Goal: Information Seeking & Learning: Learn about a topic

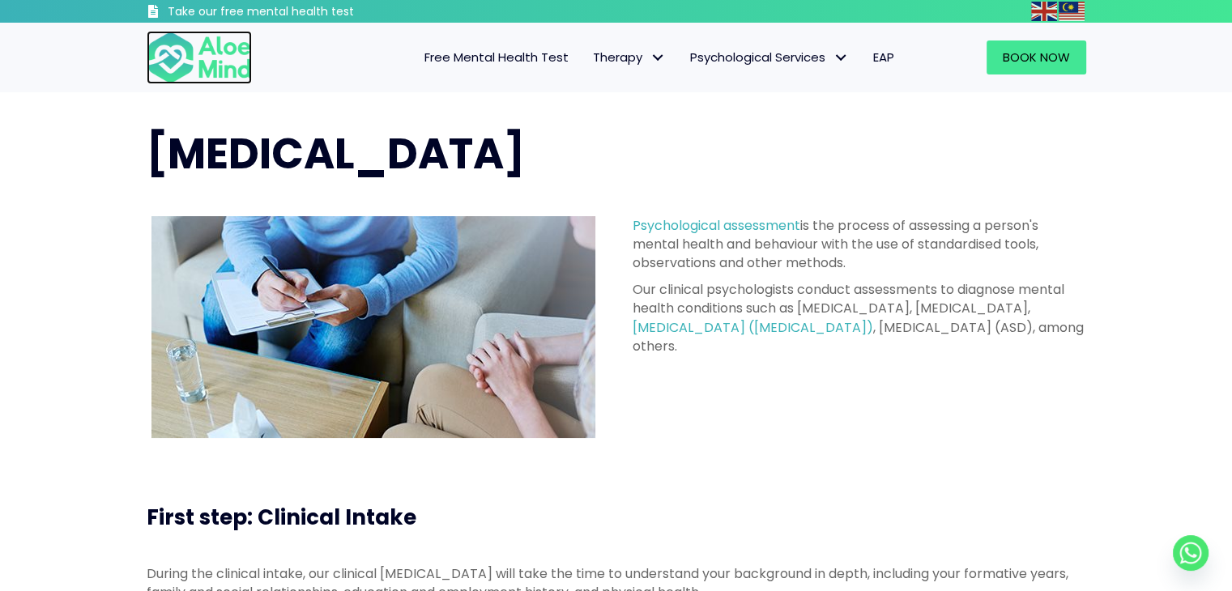
click at [210, 71] on img at bounding box center [199, 57] width 105 height 53
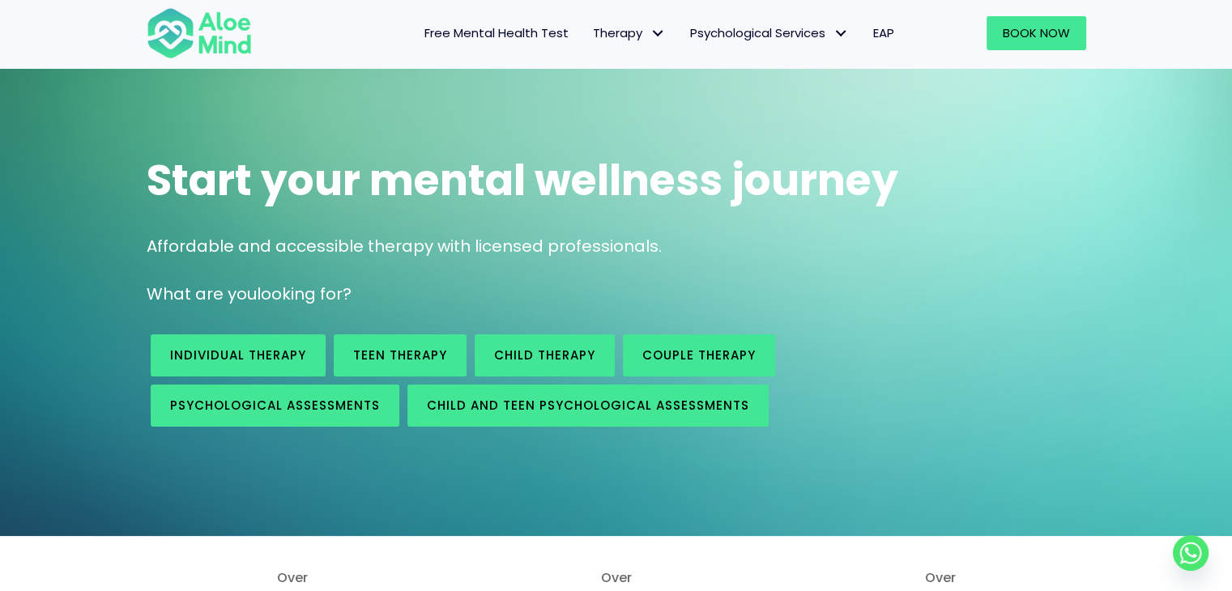
scroll to position [81, 0]
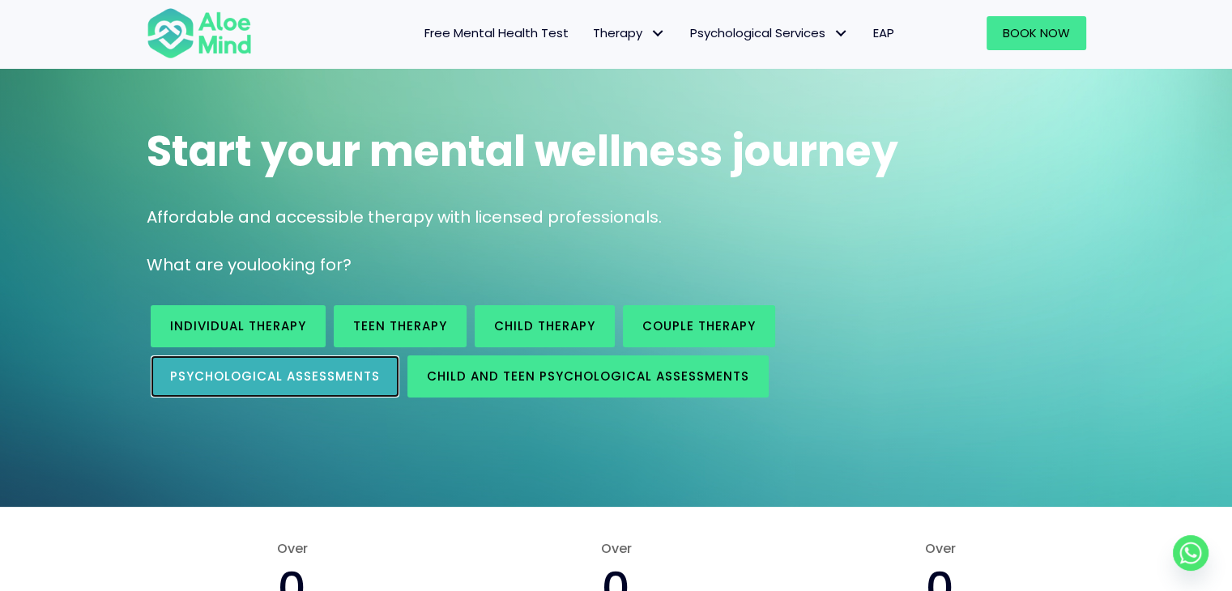
click at [298, 377] on span "Psychological assessments" at bounding box center [275, 376] width 210 height 17
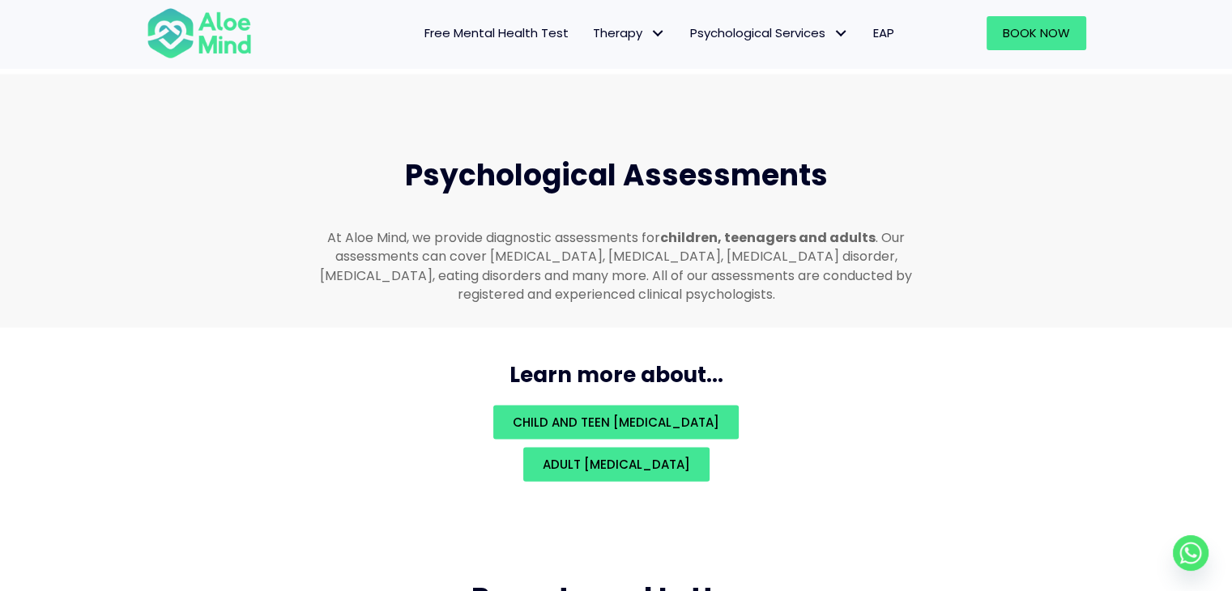
scroll to position [3358, 0]
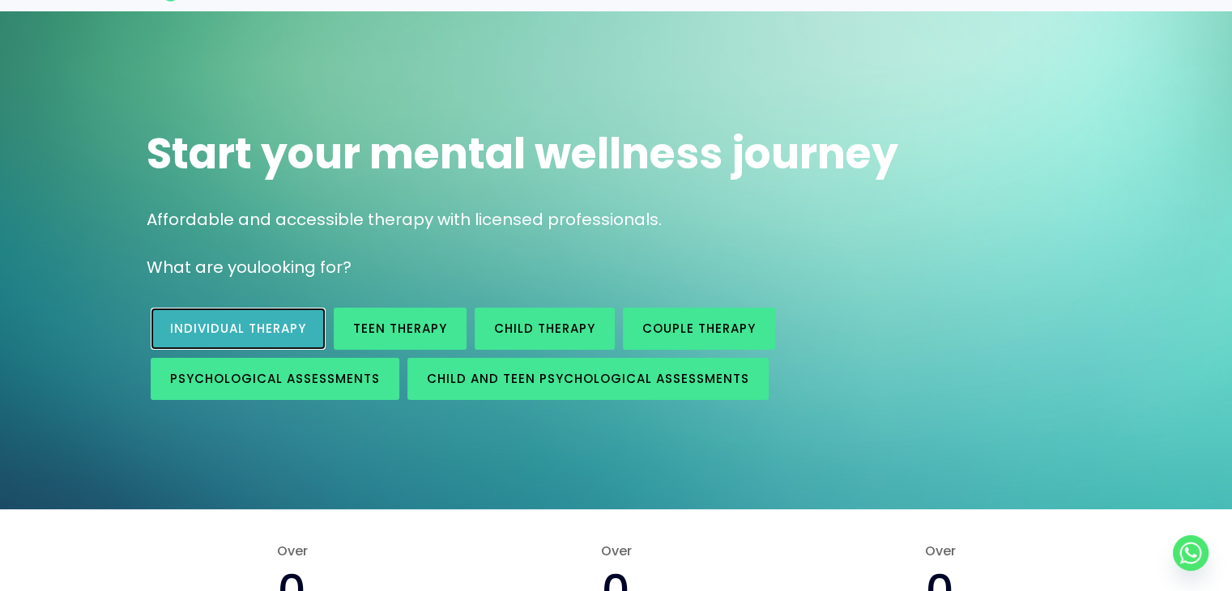
click at [299, 324] on span "Individual therapy" at bounding box center [238, 328] width 136 height 17
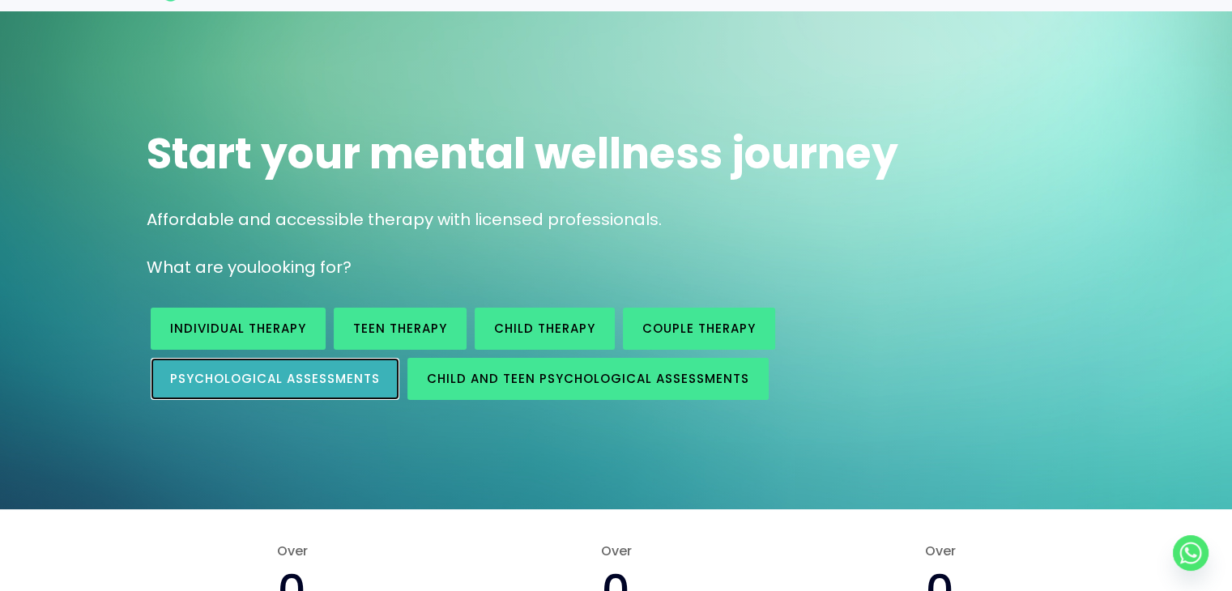
click at [279, 376] on span "Psychological assessments" at bounding box center [275, 378] width 210 height 17
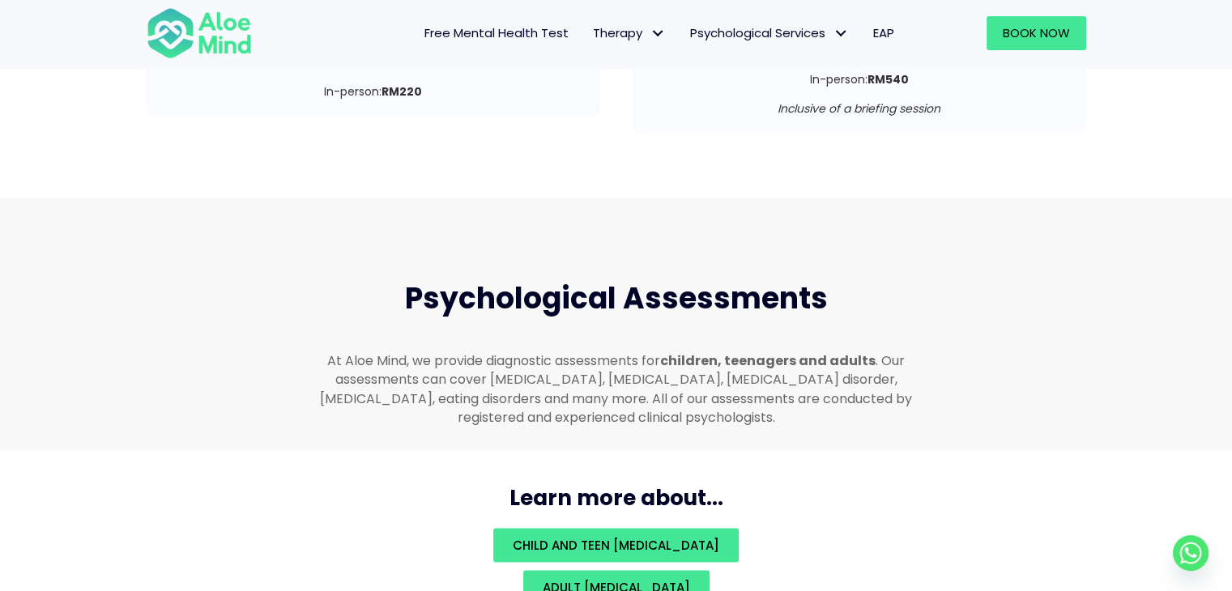
scroll to position [3439, 0]
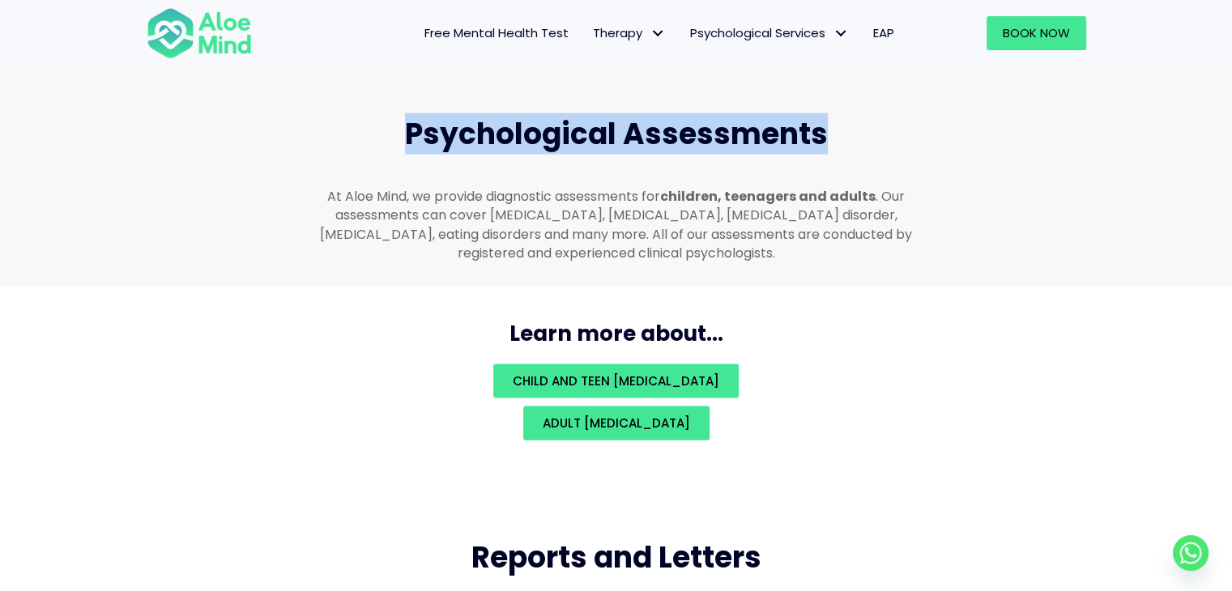
drag, startPoint x: 409, startPoint y: 111, endPoint x: 874, endPoint y: 108, distance: 465.6
click at [874, 114] on h2 "Psychological Assessments" at bounding box center [616, 134] width 609 height 40
copy span "Psychological Assessments"
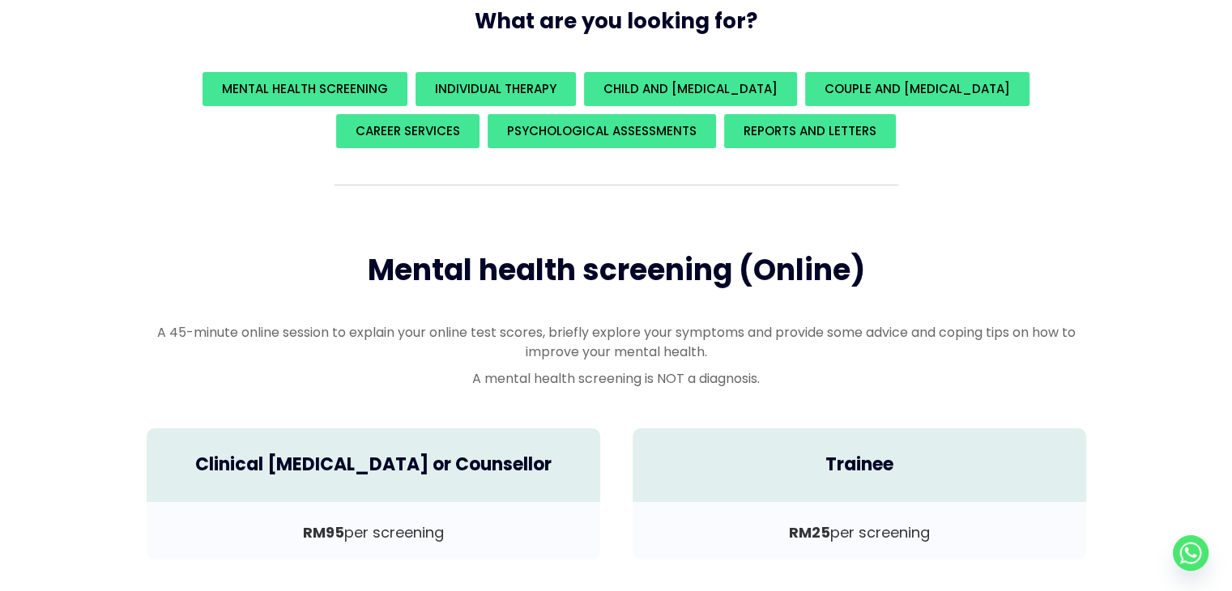
scroll to position [0, 0]
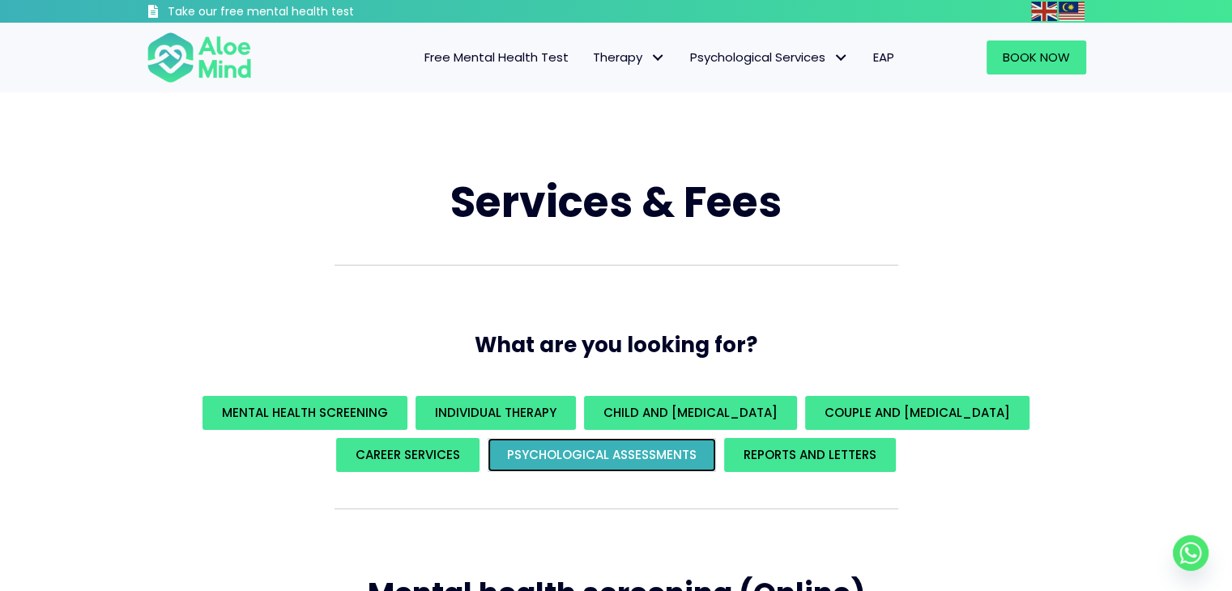
click at [531, 463] on link "Psychological assessments" at bounding box center [601, 455] width 228 height 34
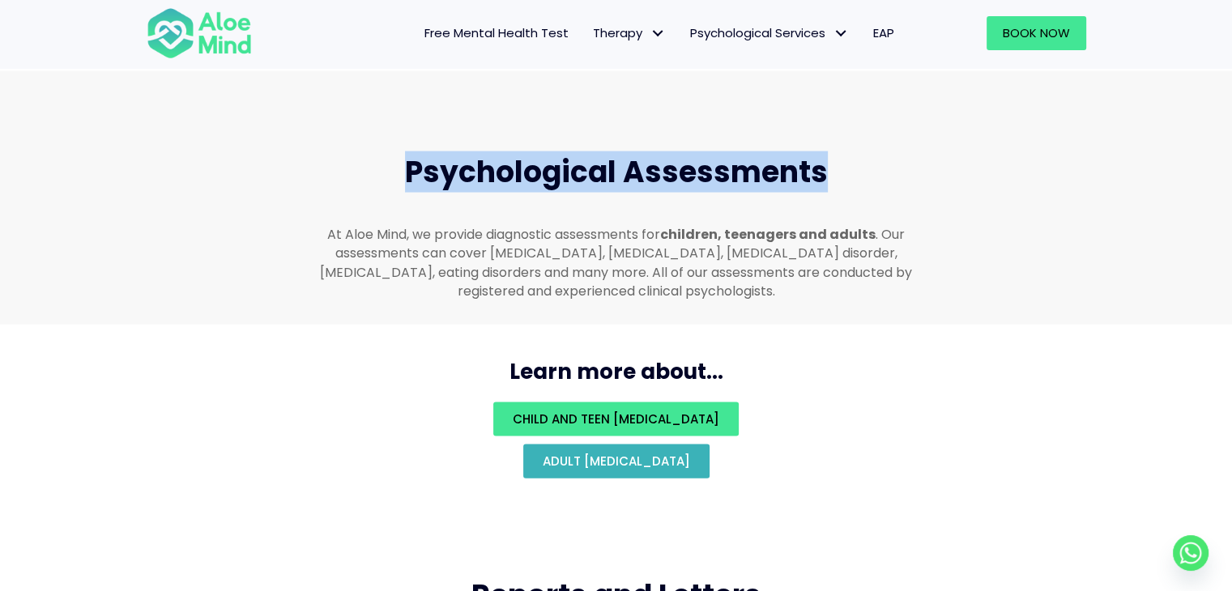
scroll to position [3439, 0]
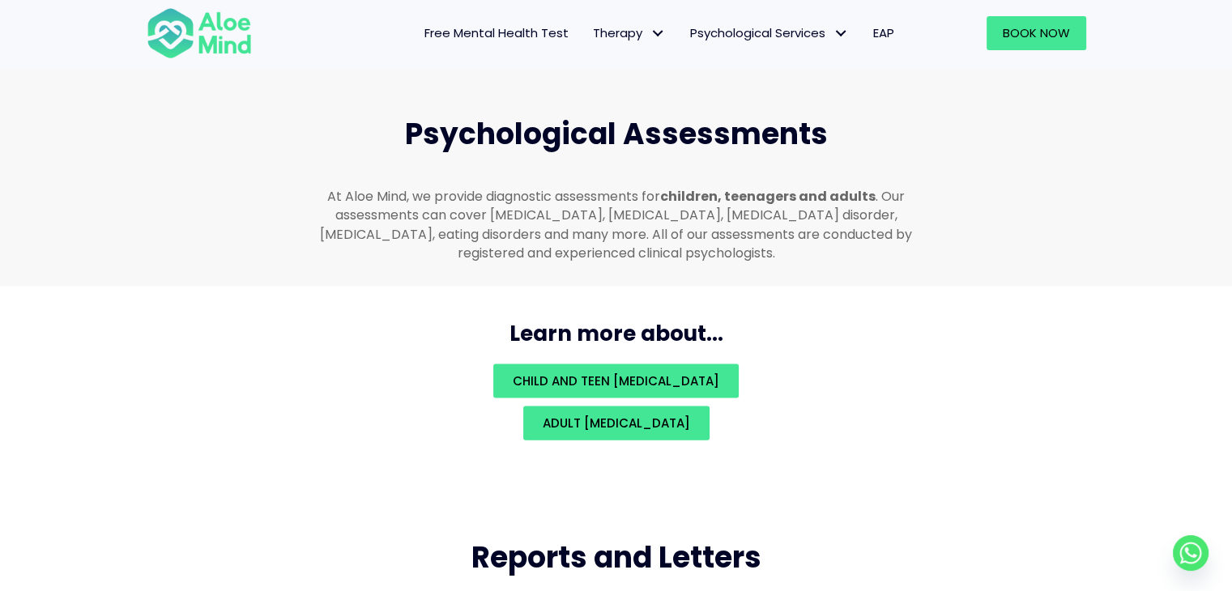
click at [645, 201] on p "At Aloe Mind, we provide diagnostic assessments for children, teenagers and adu…" at bounding box center [616, 224] width 609 height 75
click at [635, 415] on span "Adult psychological assessment" at bounding box center [615, 423] width 147 height 17
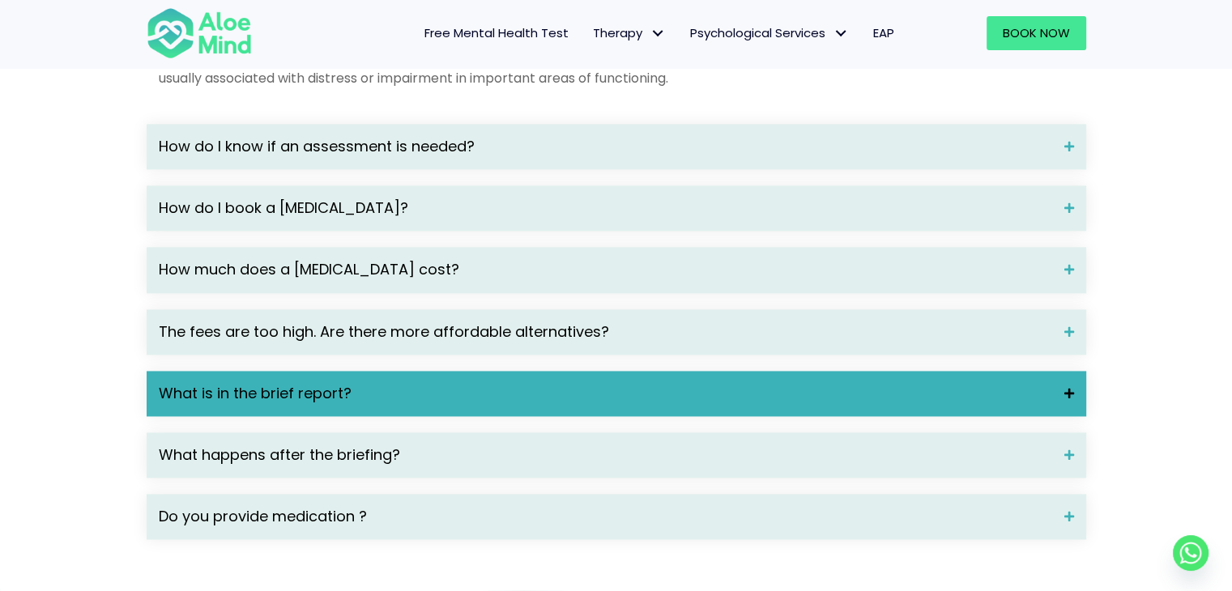
scroll to position [2267, 0]
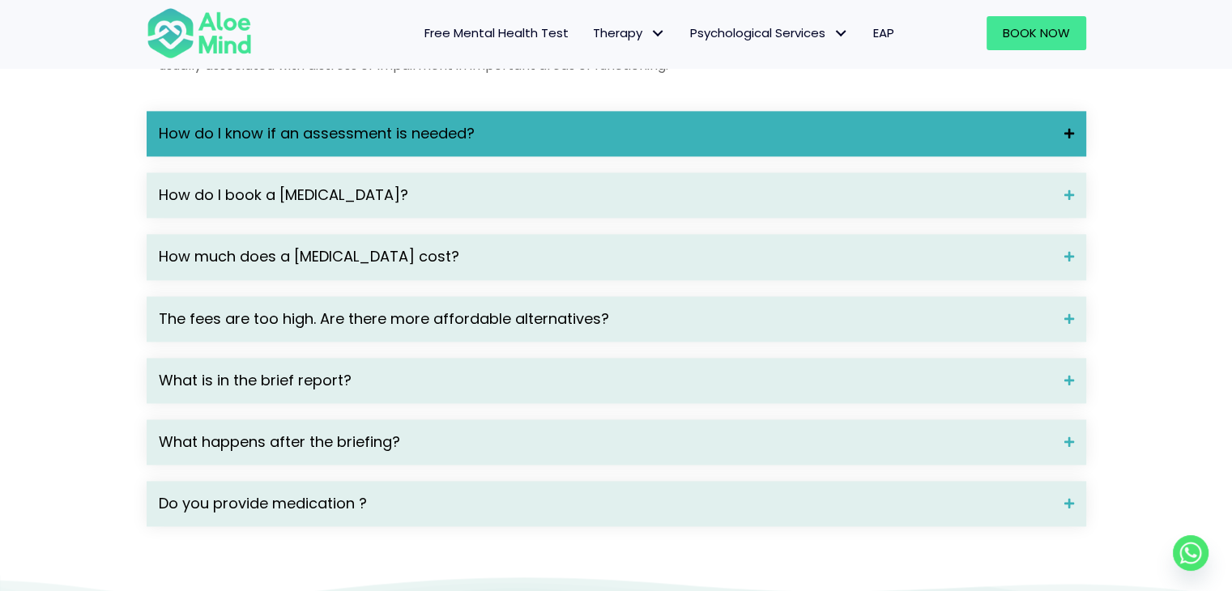
click at [393, 156] on div "How do I know if an assessment is needed?" at bounding box center [616, 133] width 939 height 45
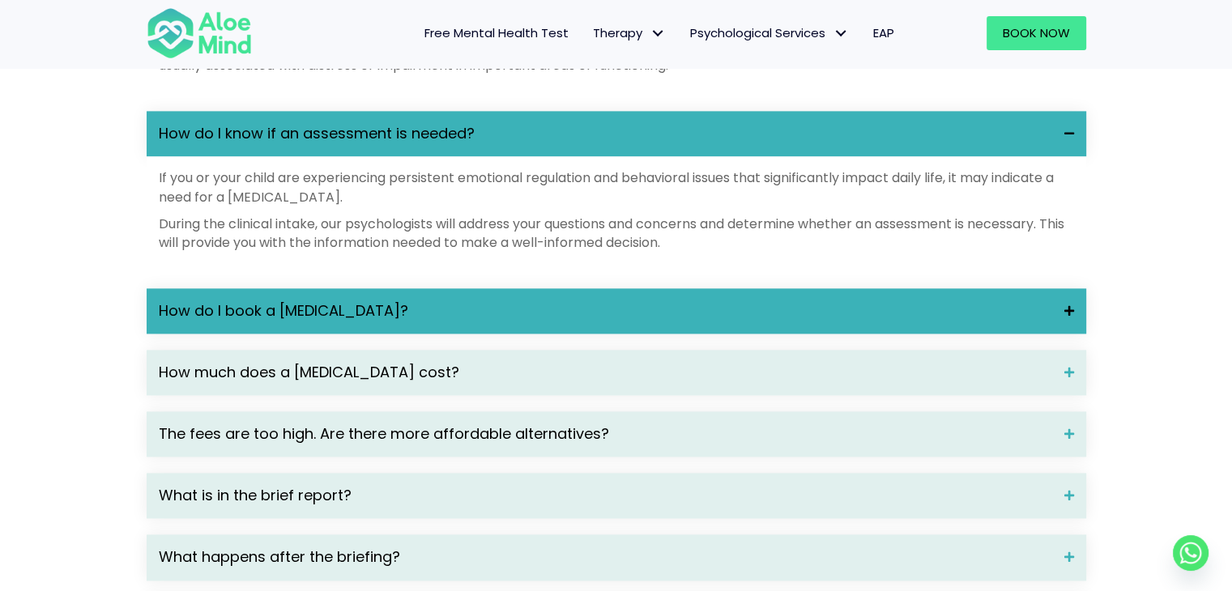
click at [444, 319] on div "How do I book a [MEDICAL_DATA]?" at bounding box center [616, 310] width 939 height 45
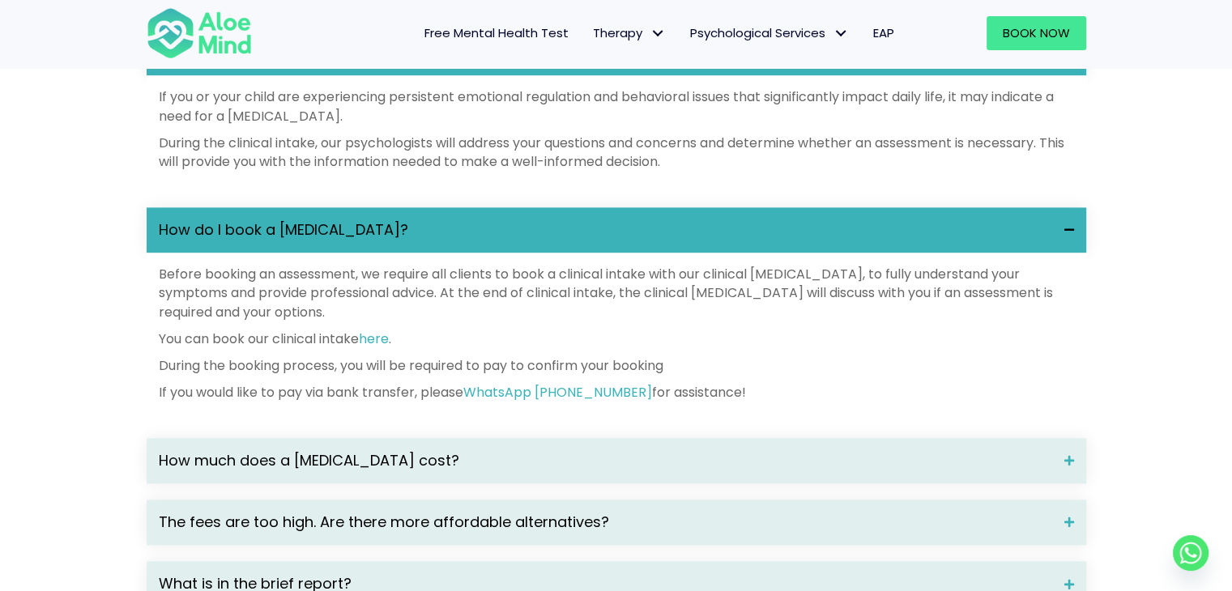
scroll to position [2510, 0]
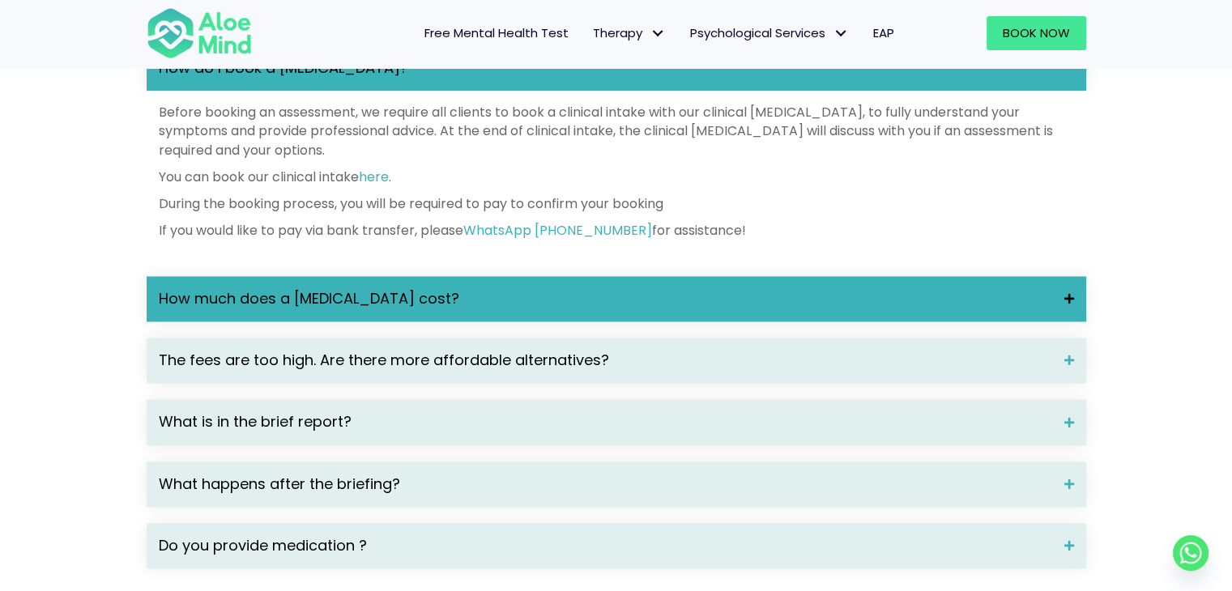
click at [344, 309] on span "How much does a [MEDICAL_DATA] cost?" at bounding box center [605, 298] width 893 height 21
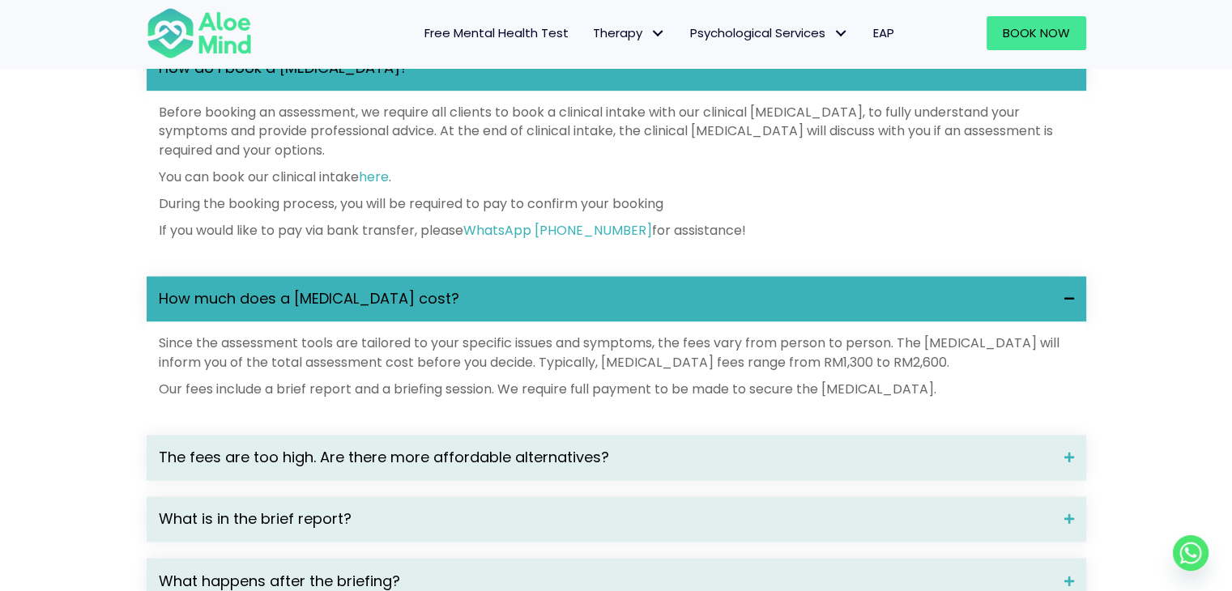
click at [434, 297] on div "What are mental health disorders? A mental disorder is characterised by a clini…" at bounding box center [616, 201] width 939 height 929
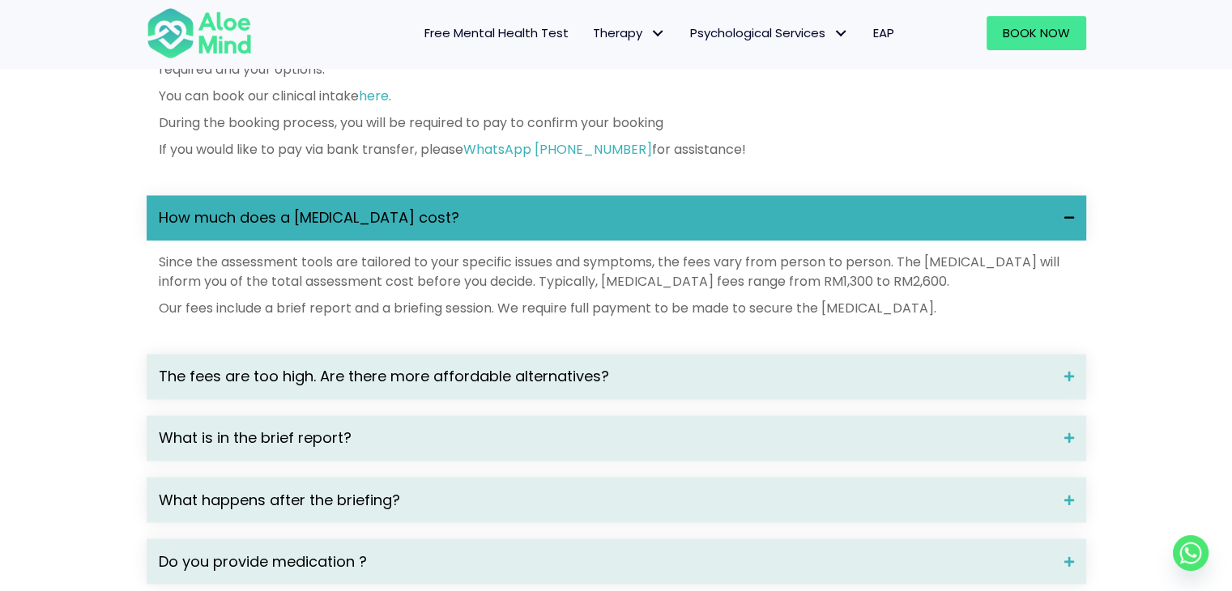
click at [347, 228] on span "How much does a [MEDICAL_DATA] cost?" at bounding box center [605, 217] width 893 height 21
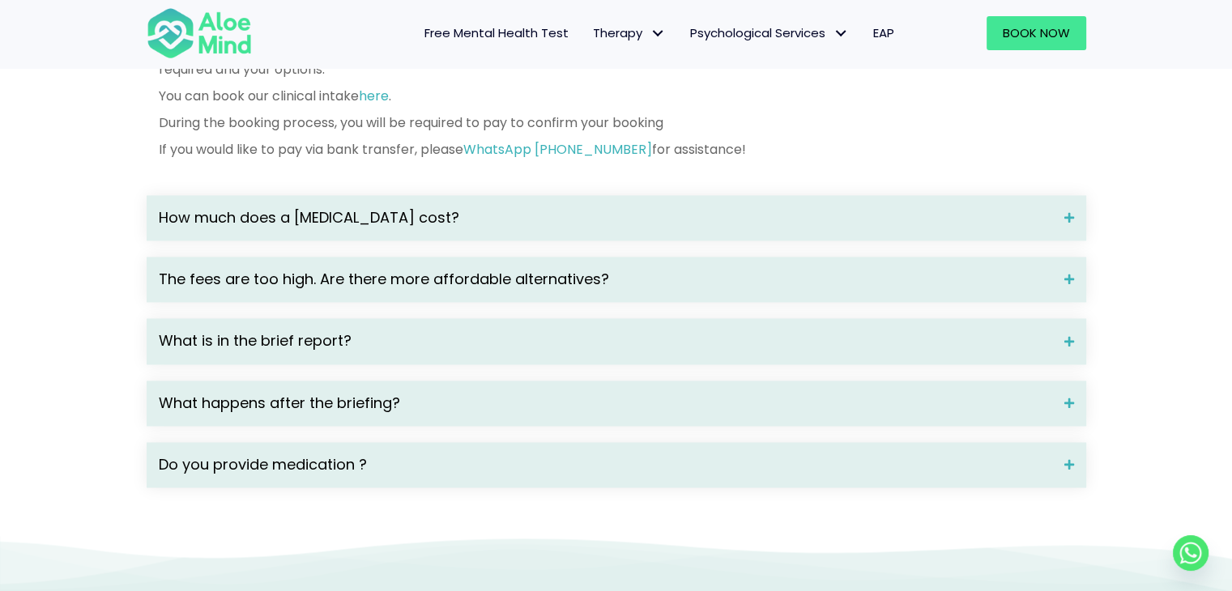
click at [330, 328] on div "What are mental health disorders? A mental disorder is characterised by a clini…" at bounding box center [616, 72] width 939 height 832
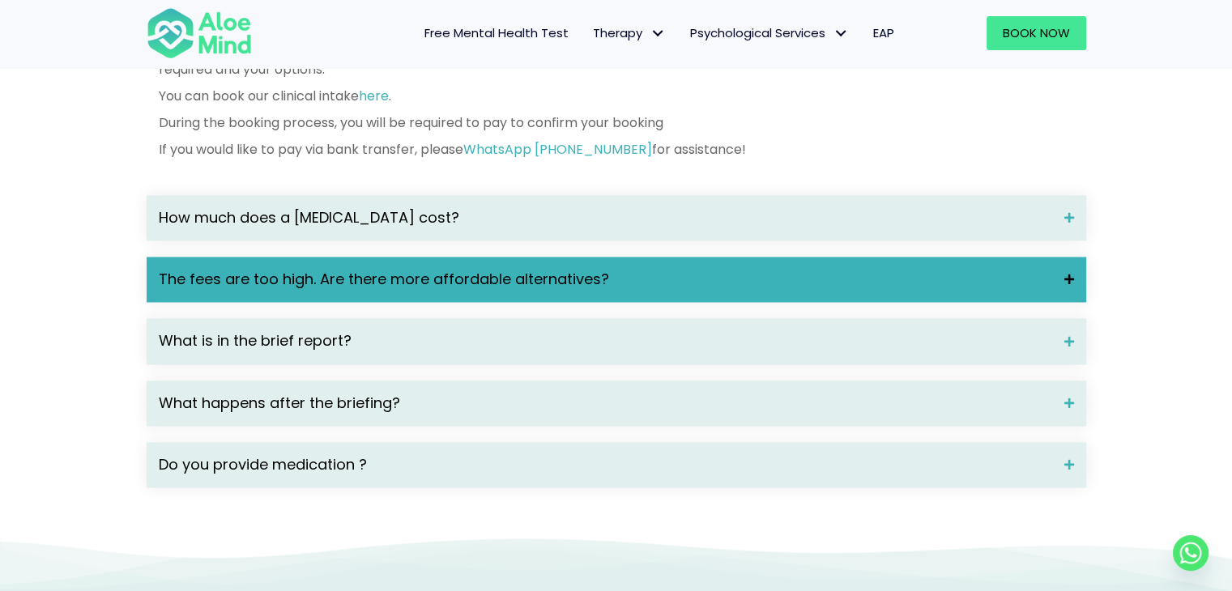
click at [333, 290] on span "The fees are too high. Are there more affordable alternatives?" at bounding box center [605, 279] width 893 height 21
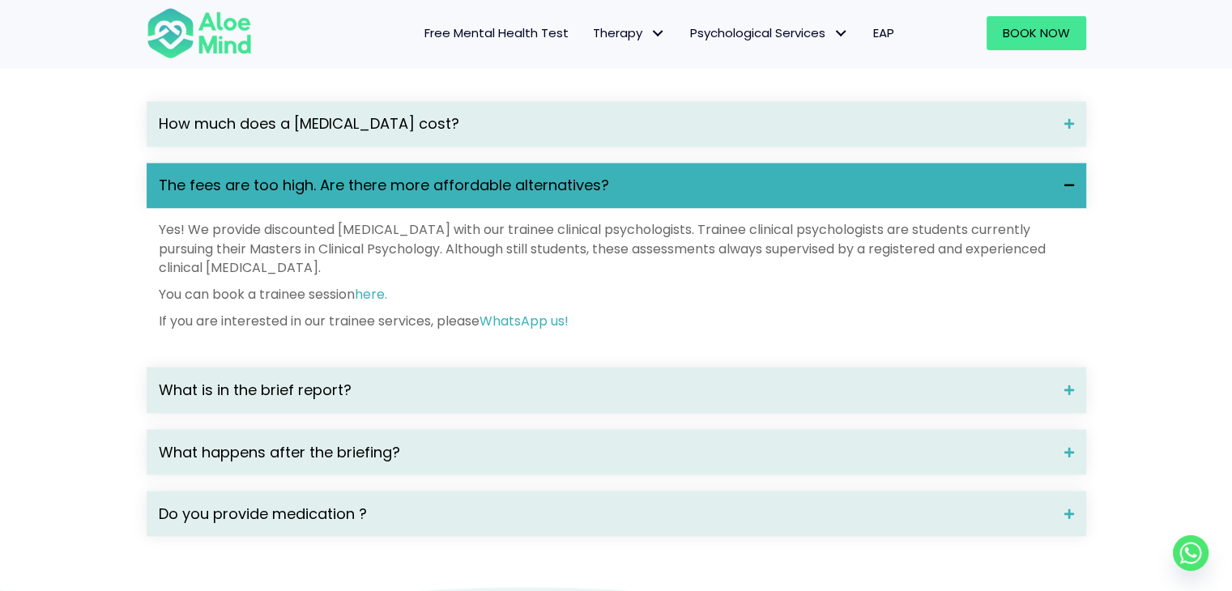
scroll to position [2672, 0]
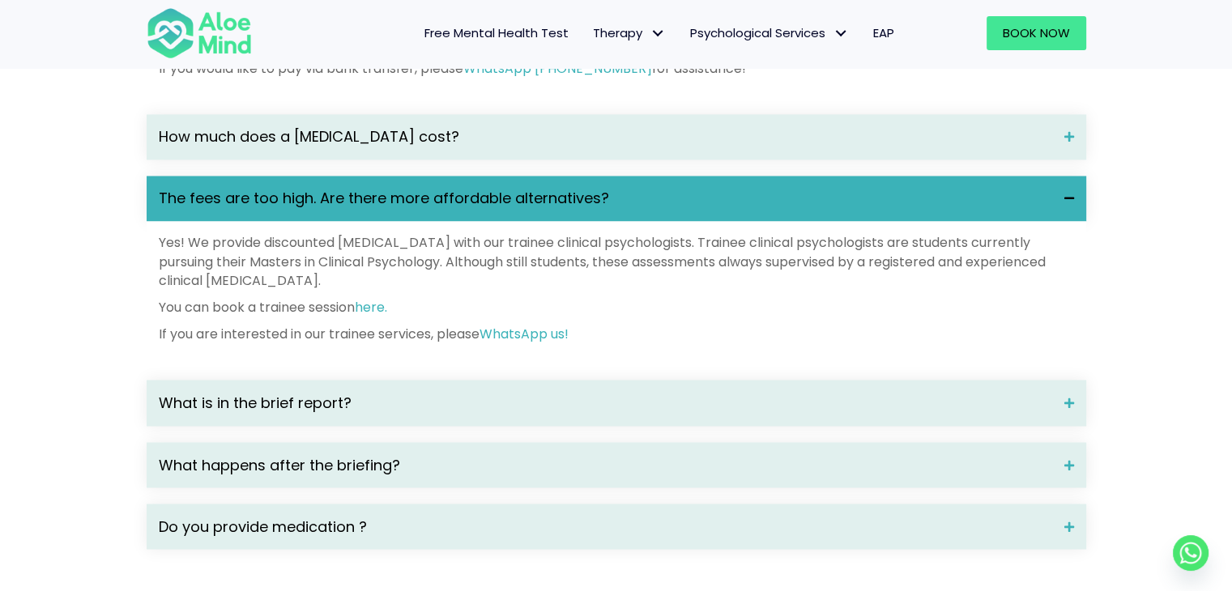
click at [330, 209] on span "The fees are too high. Are there more affordable alternatives?" at bounding box center [605, 198] width 893 height 21
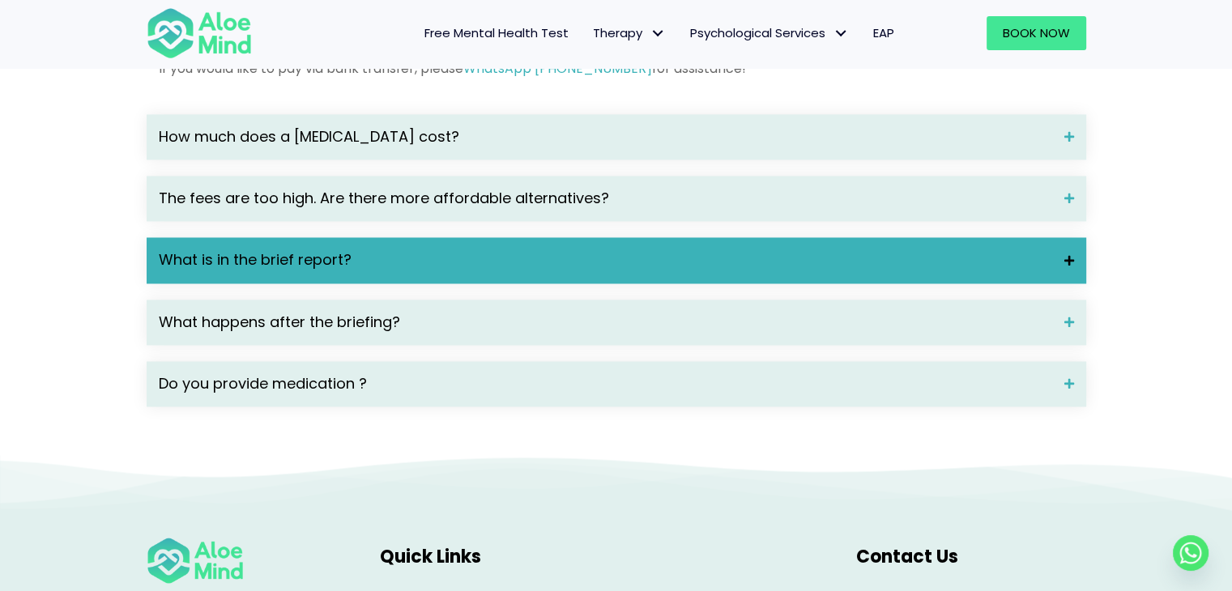
click at [318, 270] on span "What is in the brief report?" at bounding box center [605, 259] width 893 height 21
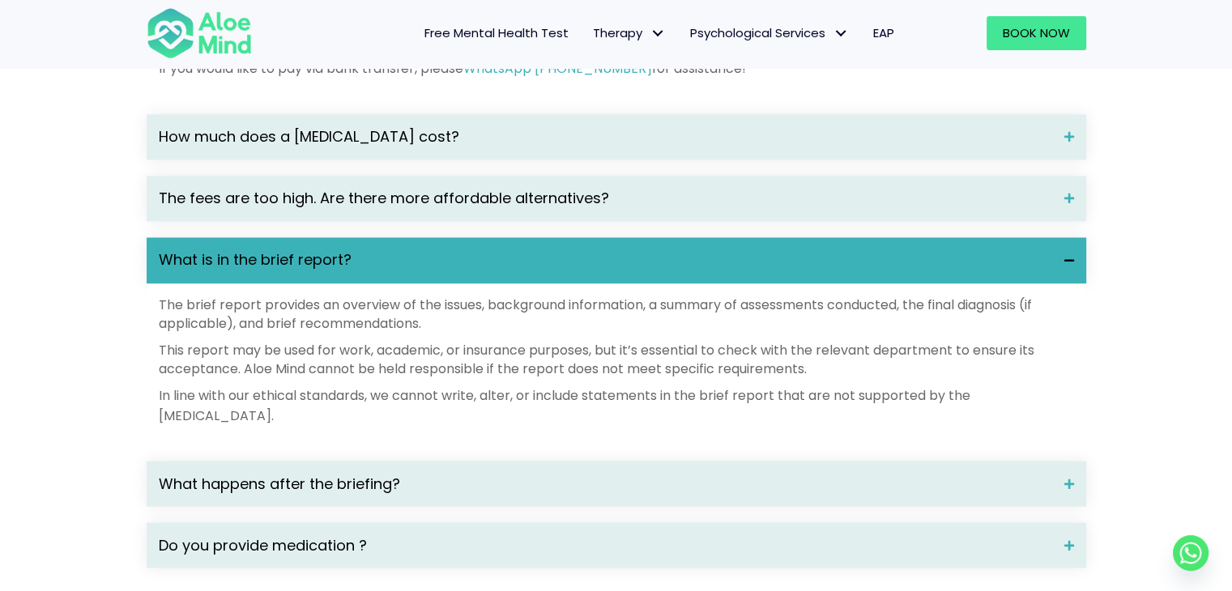
click at [320, 270] on span "What is in the brief report?" at bounding box center [605, 259] width 893 height 21
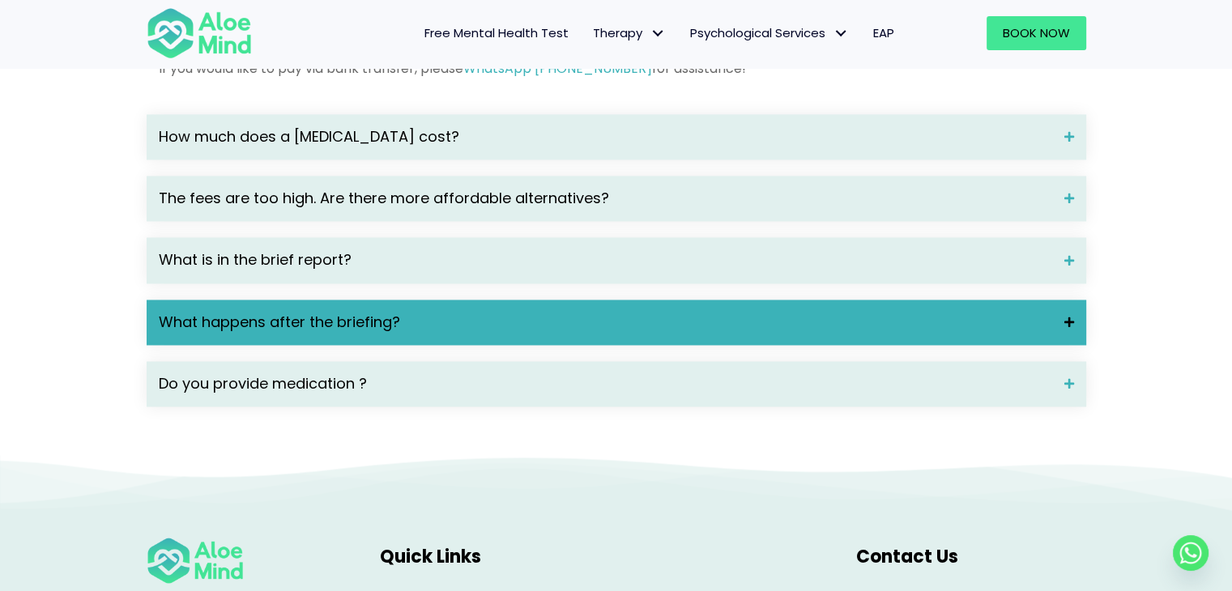
click at [298, 334] on div "What happens after the briefing?" at bounding box center [616, 322] width 939 height 45
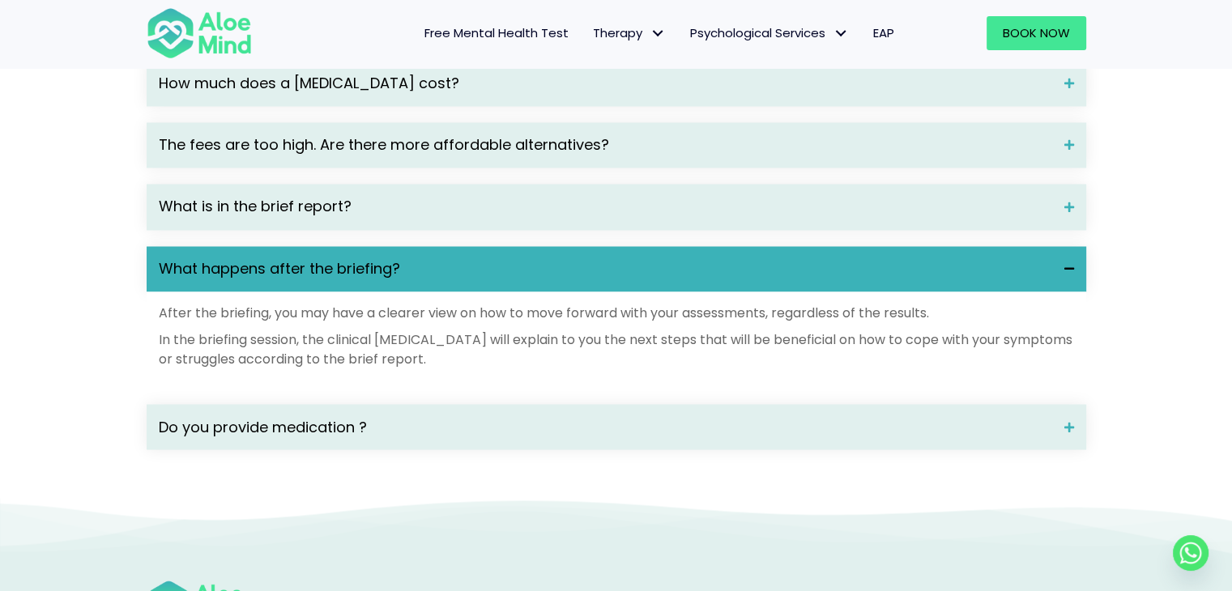
scroll to position [2753, 0]
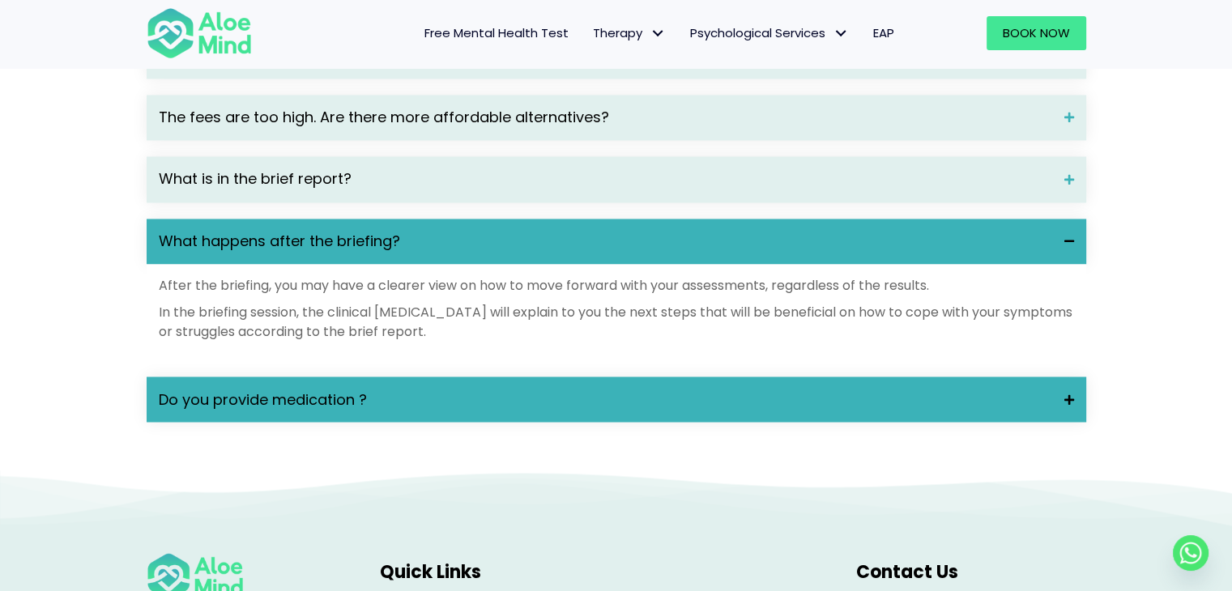
click at [248, 411] on div "Do you provide medication ?" at bounding box center [616, 398] width 939 height 45
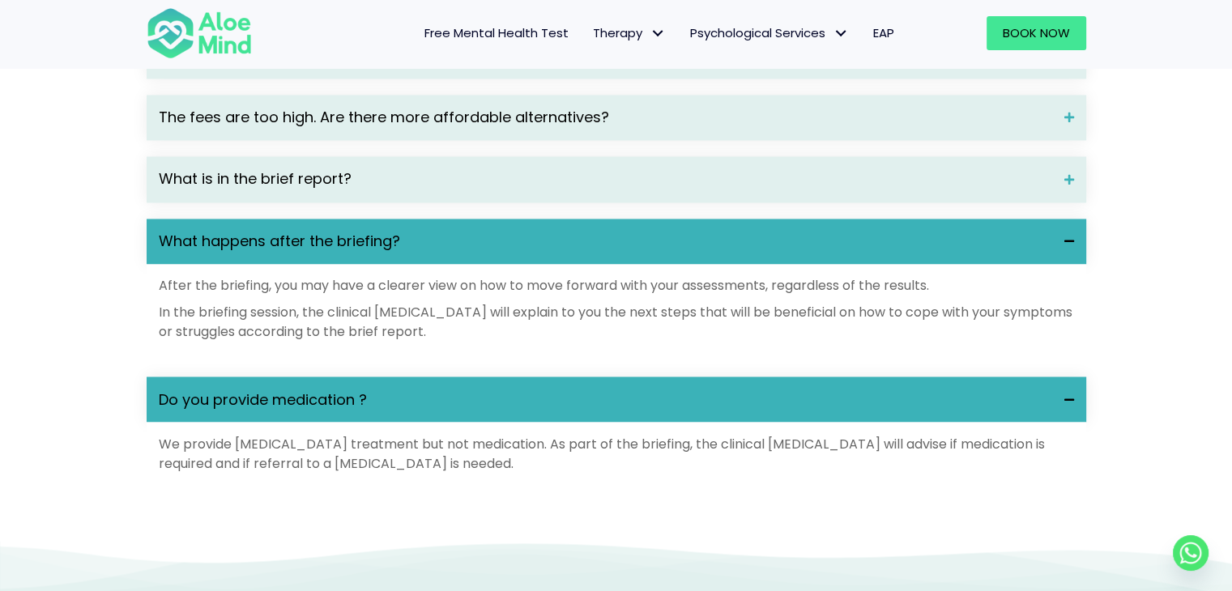
click at [249, 264] on div "What happens after the briefing?" at bounding box center [616, 241] width 939 height 45
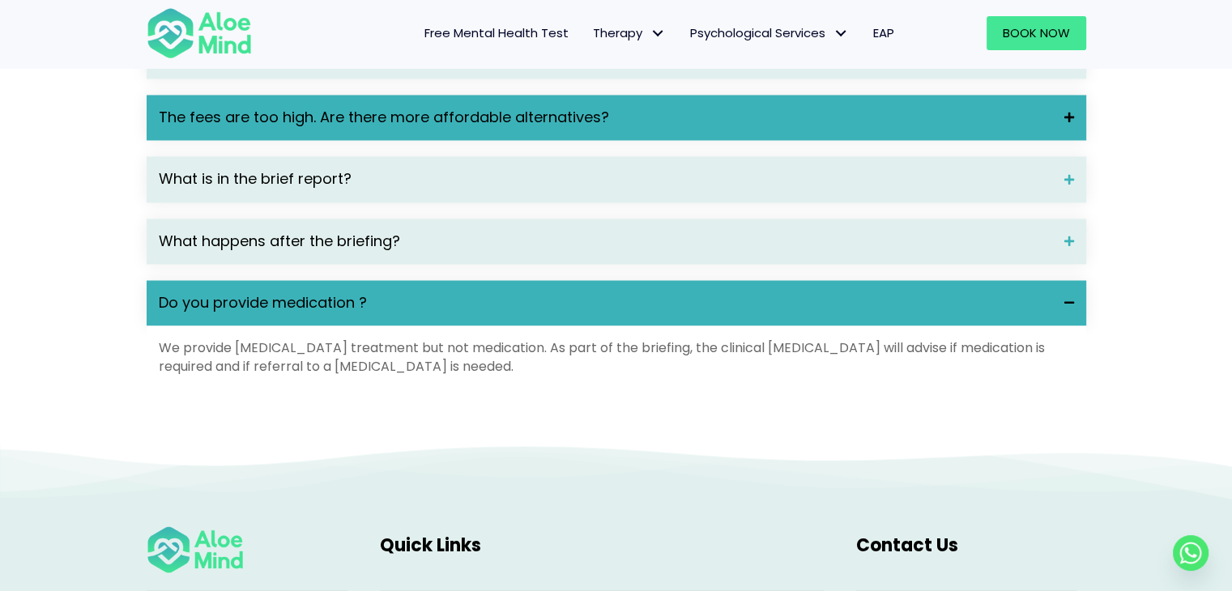
click at [258, 140] on div "The fees are too high. Are there more affordable alternatives?" at bounding box center [616, 117] width 939 height 45
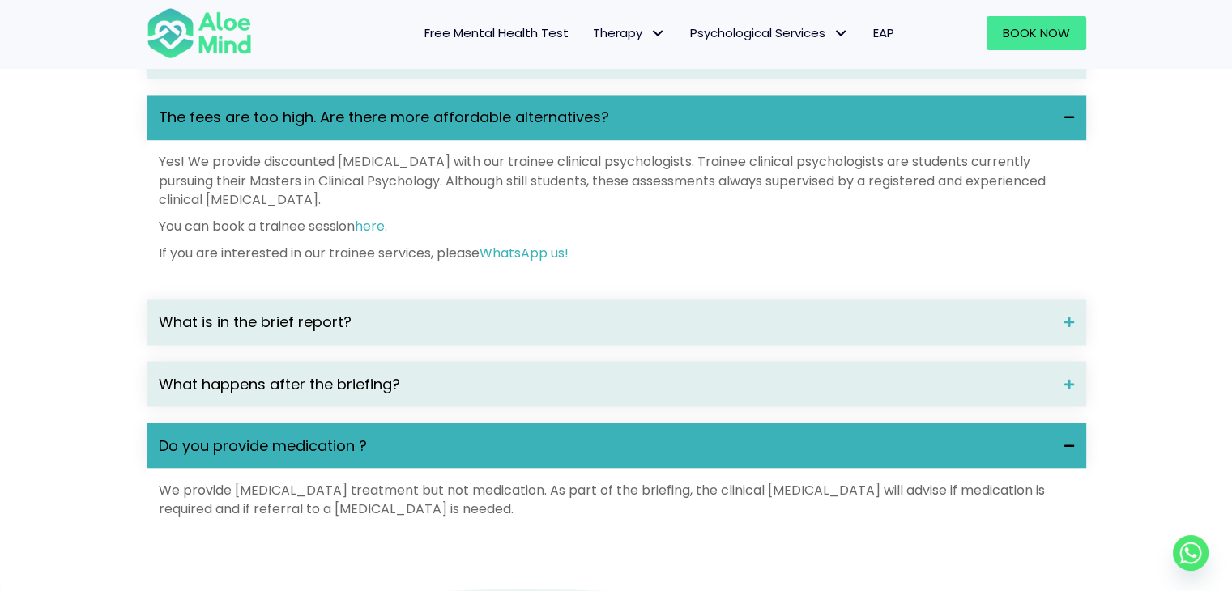
click at [257, 140] on div "The fees are too high. Are there more affordable alternatives?" at bounding box center [616, 117] width 939 height 45
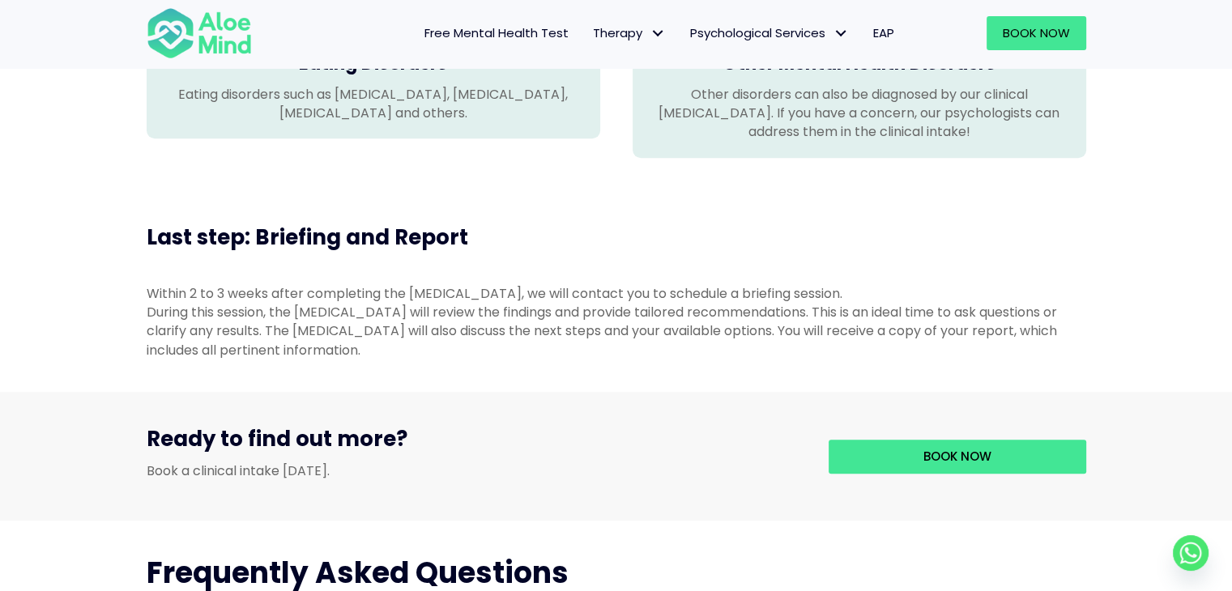
scroll to position [1781, 0]
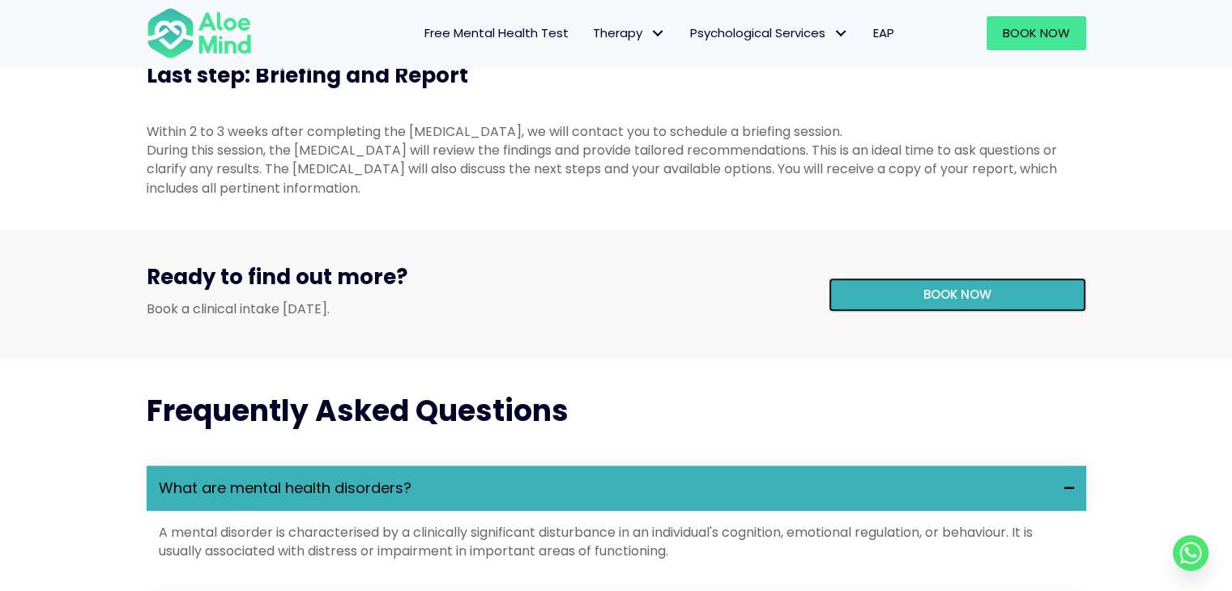
click at [828, 312] on link "Book now" at bounding box center [956, 295] width 257 height 34
